Goal: Communication & Community: Answer question/provide support

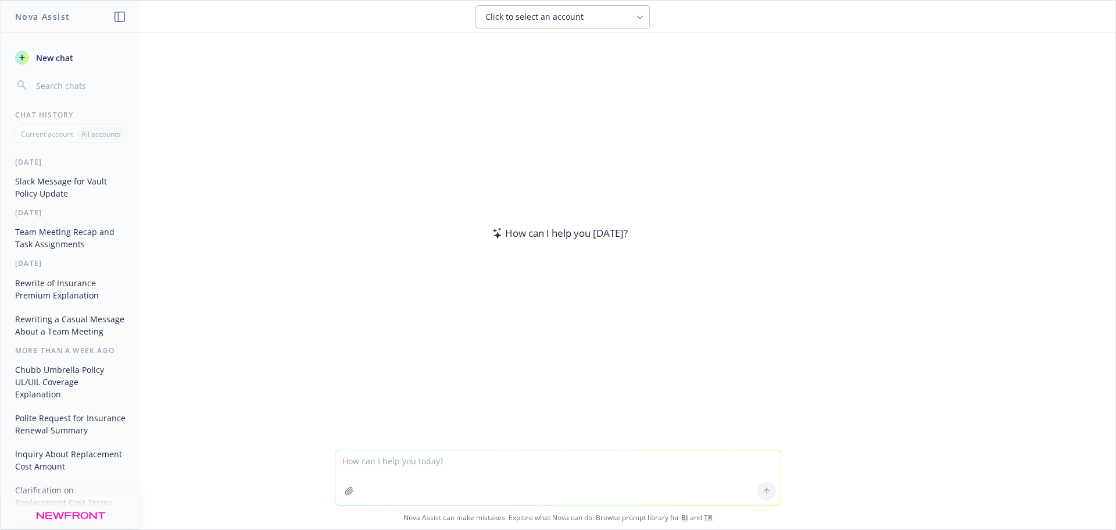
click at [476, 479] on textarea at bounding box center [558, 477] width 445 height 55
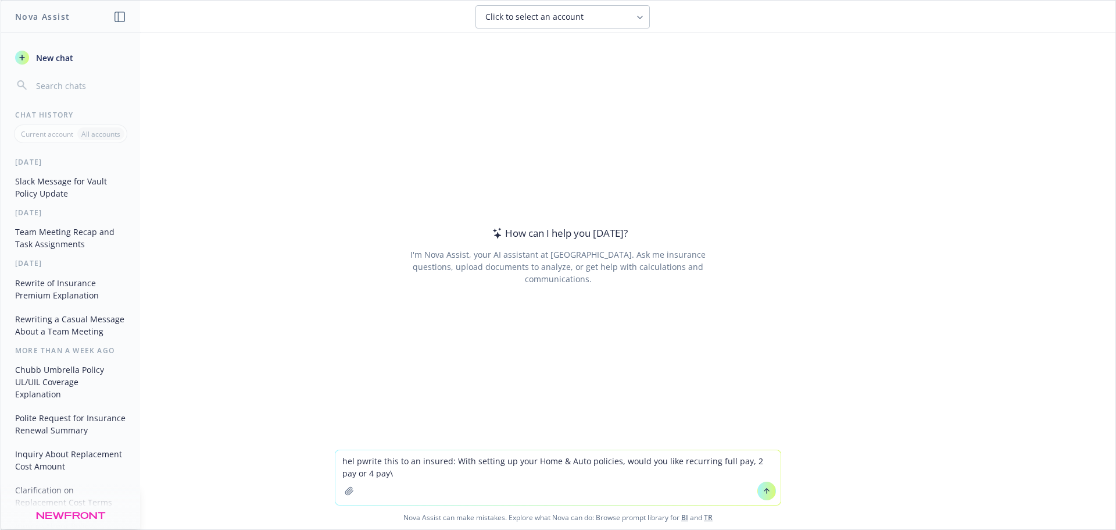
type textarea "hel pwrite this to an insured: With setting up your Home & Auto policies, would…"
